Goal: Transaction & Acquisition: Purchase product/service

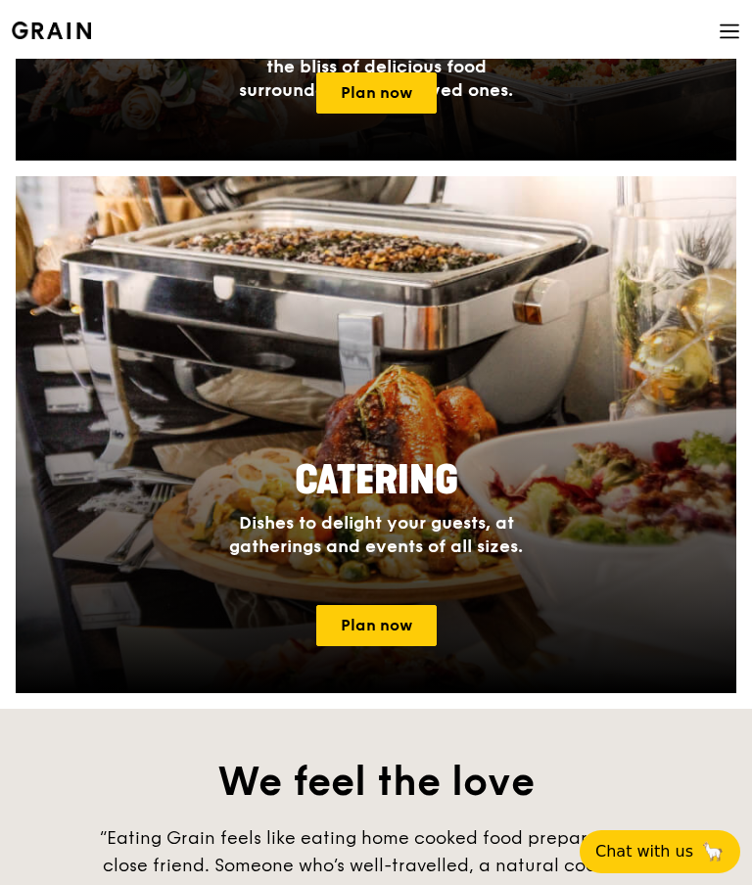
scroll to position [1459, 0]
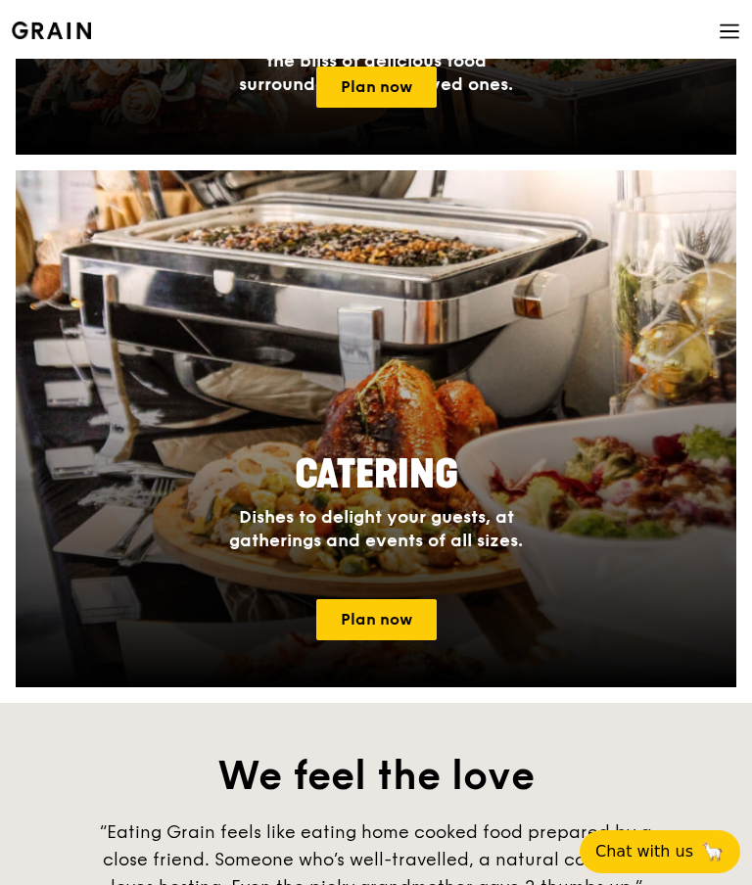
click at [381, 625] on link "Plan now" at bounding box center [376, 619] width 120 height 41
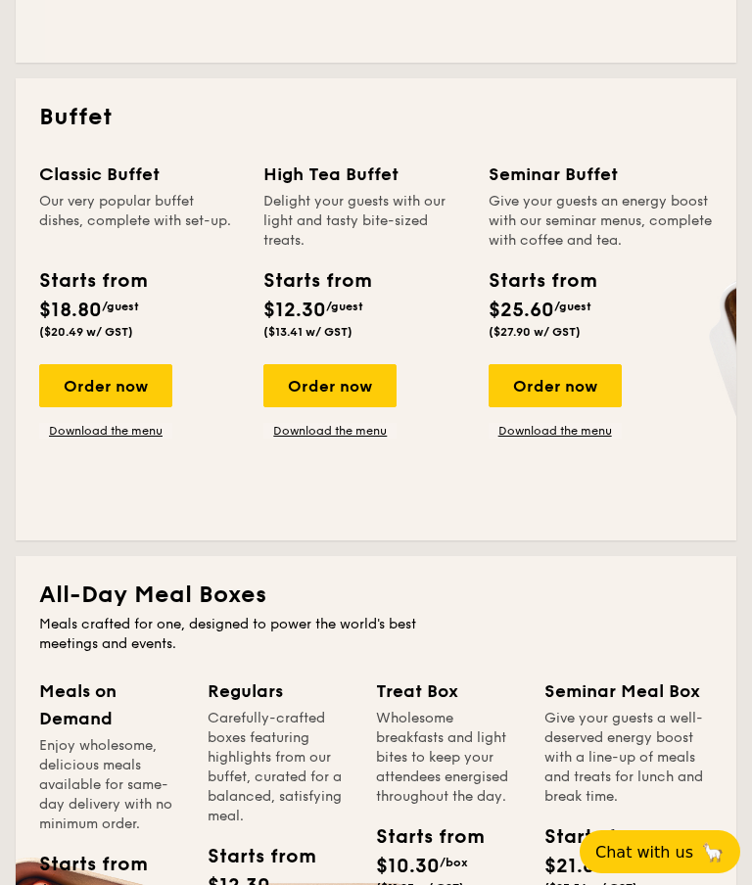
scroll to position [899, 0]
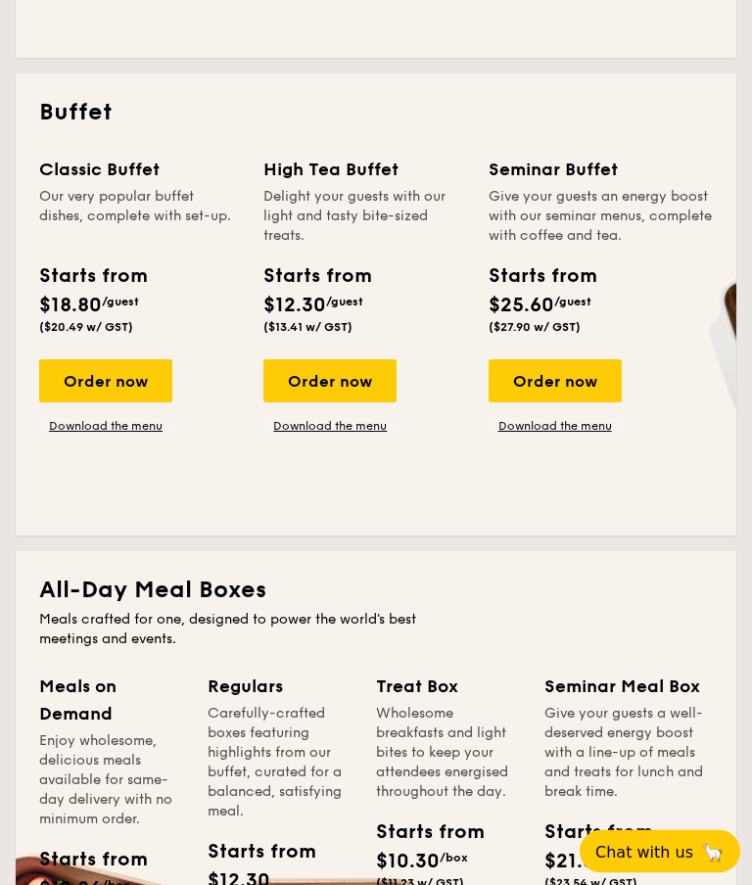
click at [115, 403] on div "Order now" at bounding box center [105, 381] width 133 height 43
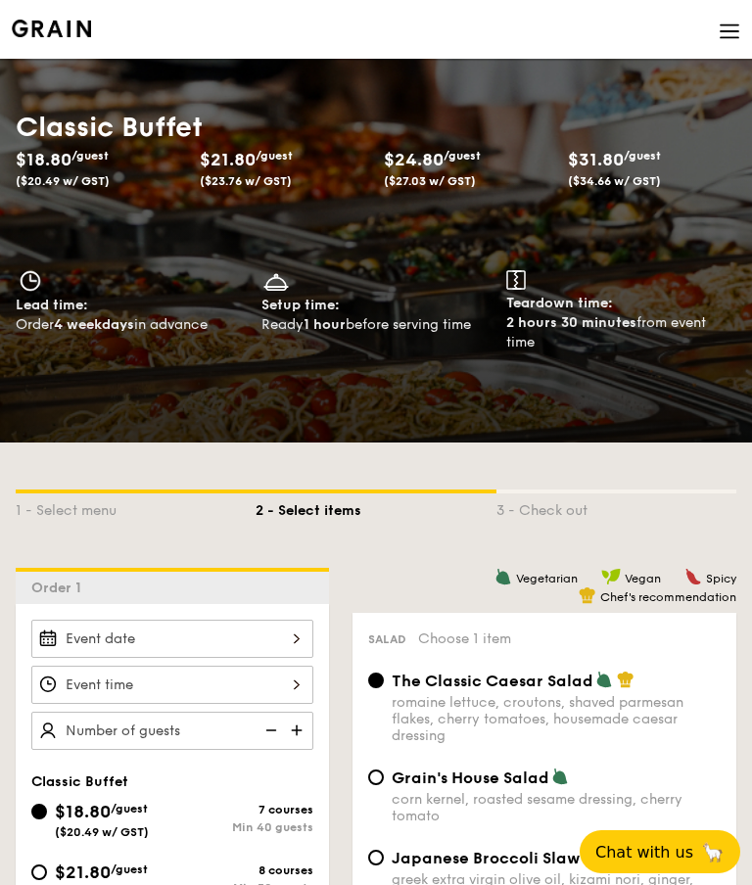
click at [724, 39] on img at bounding box center [730, 32] width 22 height 22
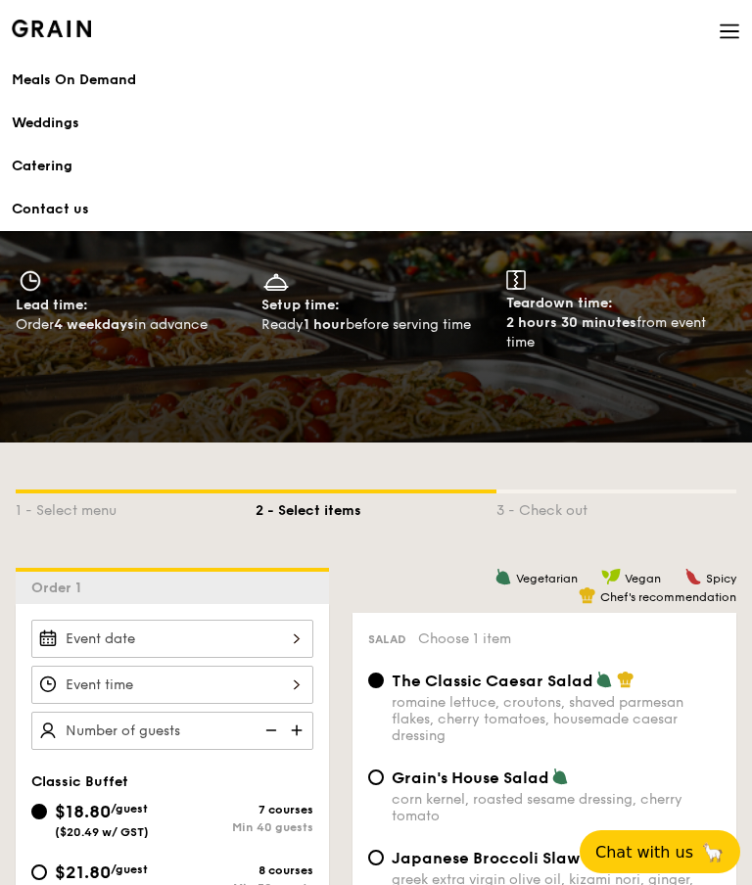
click at [44, 168] on div "Catering" at bounding box center [376, 167] width 729 height 20
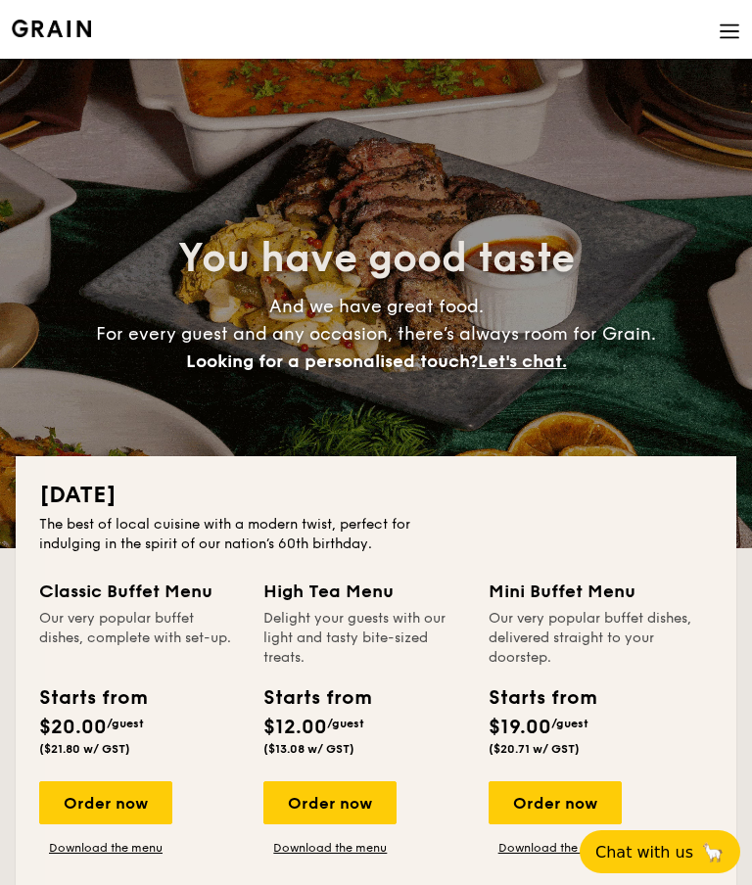
click at [739, 21] on img at bounding box center [730, 32] width 22 height 22
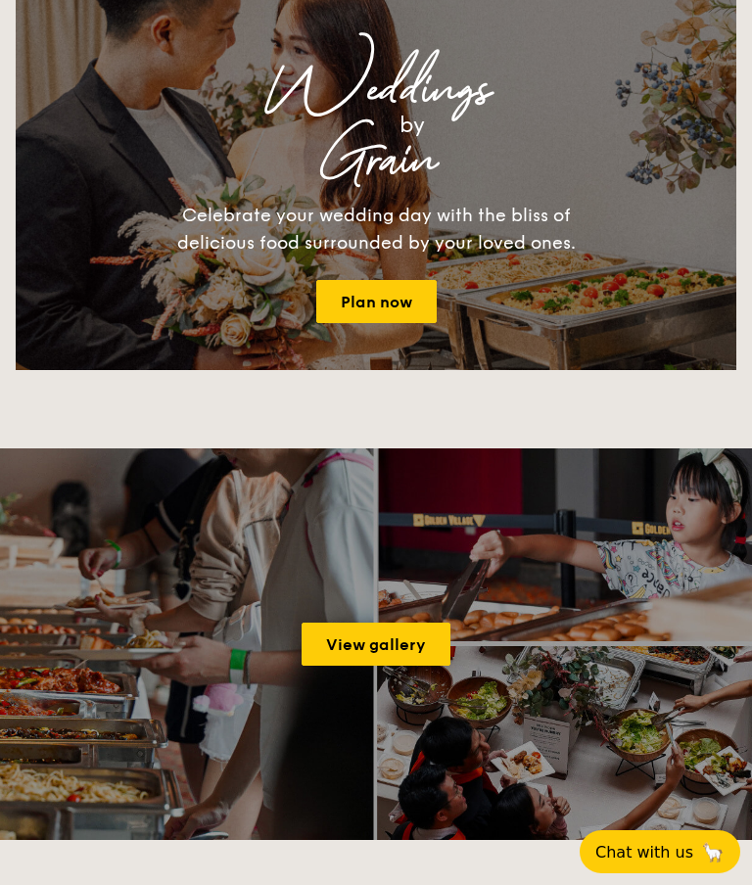
scroll to position [2789, 0]
